Goal: Answer question/provide support: Answer question/provide support

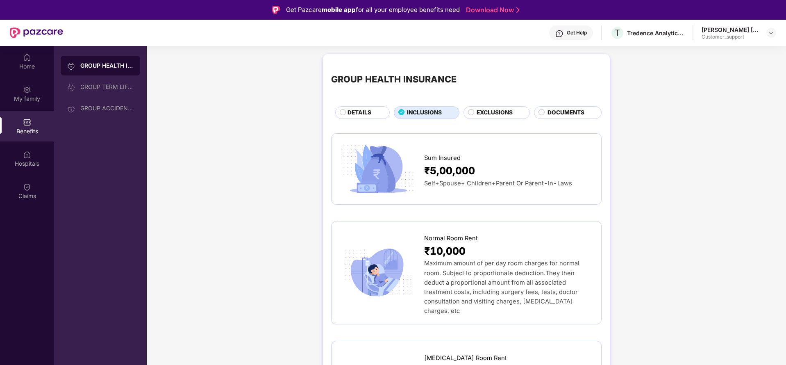
scroll to position [467, 0]
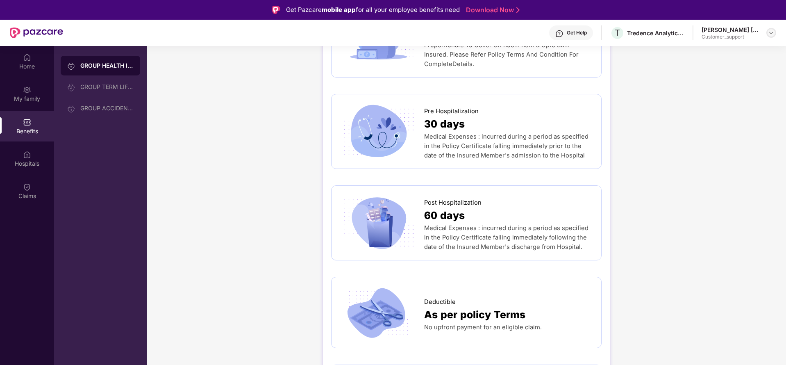
click at [772, 32] on img at bounding box center [771, 33] width 7 height 7
click at [727, 52] on div "Switch to support view" at bounding box center [732, 52] width 107 height 16
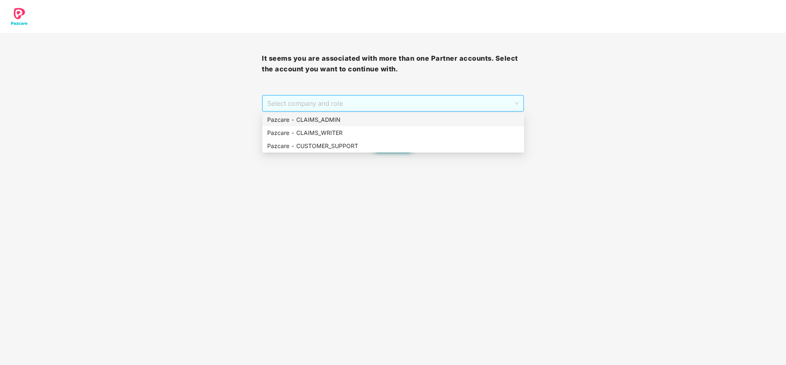
click at [326, 95] on div "Select company and role" at bounding box center [392, 103] width 261 height 16
click at [317, 118] on div "Pazcare - CLAIMS_ADMIN" at bounding box center [393, 119] width 252 height 9
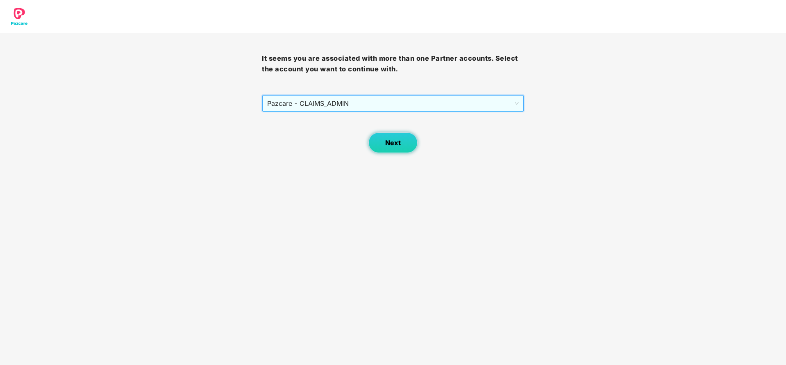
click at [404, 144] on button "Next" at bounding box center [392, 142] width 49 height 20
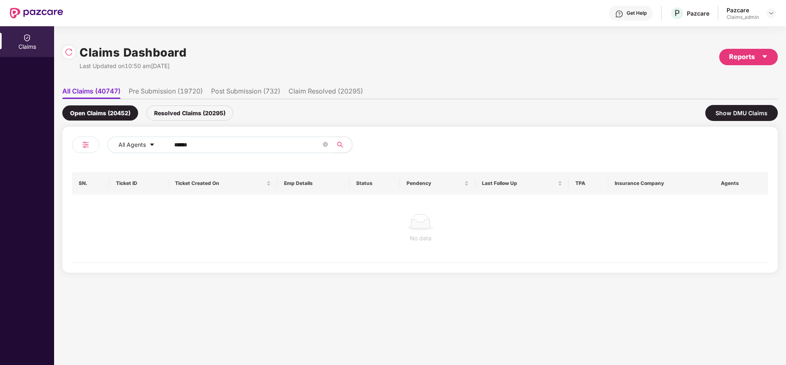
click at [225, 143] on input "******" at bounding box center [247, 145] width 147 height 12
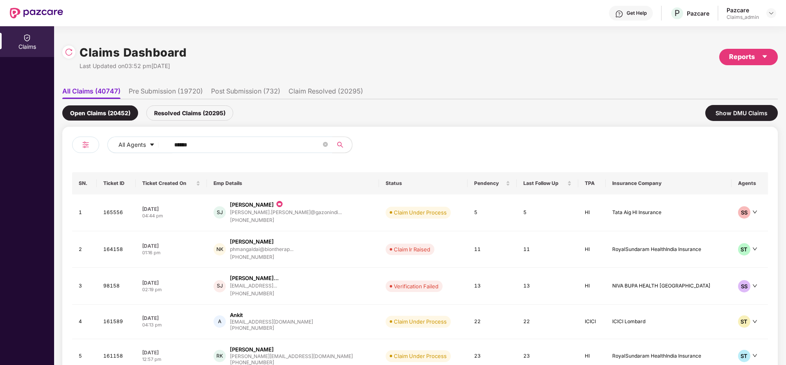
type input "******"
click at [178, 116] on div "Resolved Claims (20295)" at bounding box center [189, 112] width 87 height 15
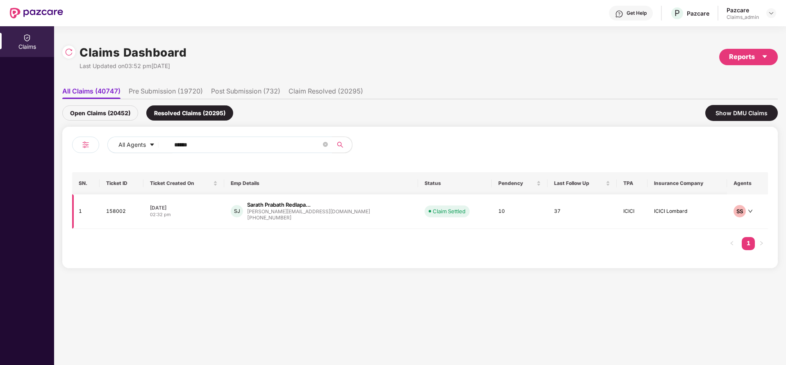
click at [272, 216] on div "[PHONE_NUMBER]" at bounding box center [308, 218] width 123 height 8
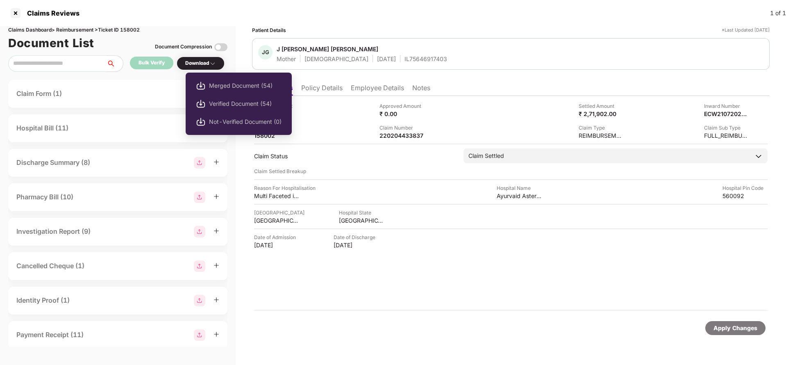
click at [204, 60] on div "Download" at bounding box center [200, 63] width 31 height 8
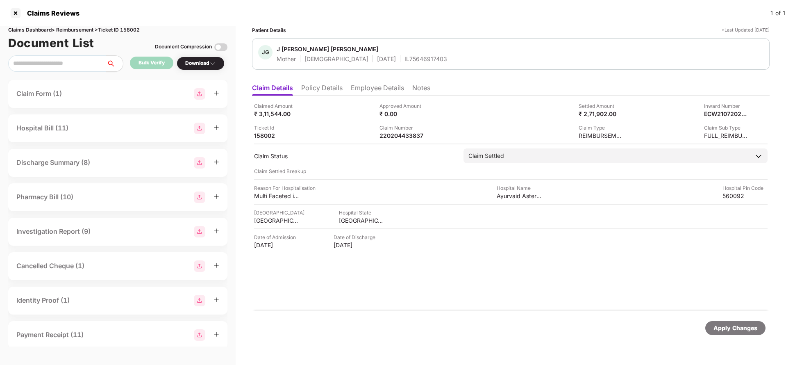
click at [204, 60] on div "Download" at bounding box center [200, 63] width 31 height 8
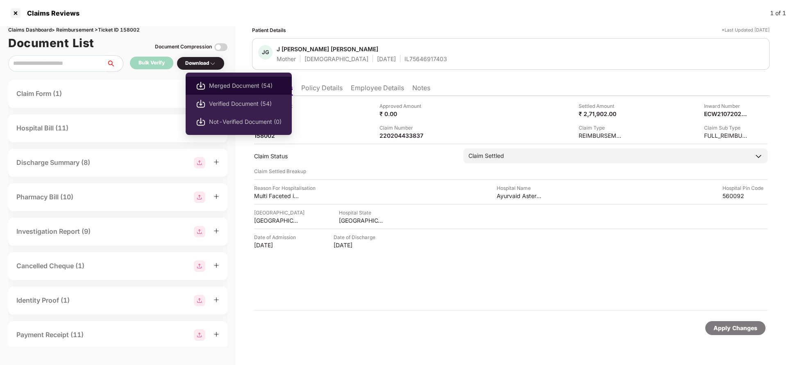
click at [223, 89] on span "Merged Document (54)" at bounding box center [245, 85] width 73 height 9
